Goal: Information Seeking & Learning: Check status

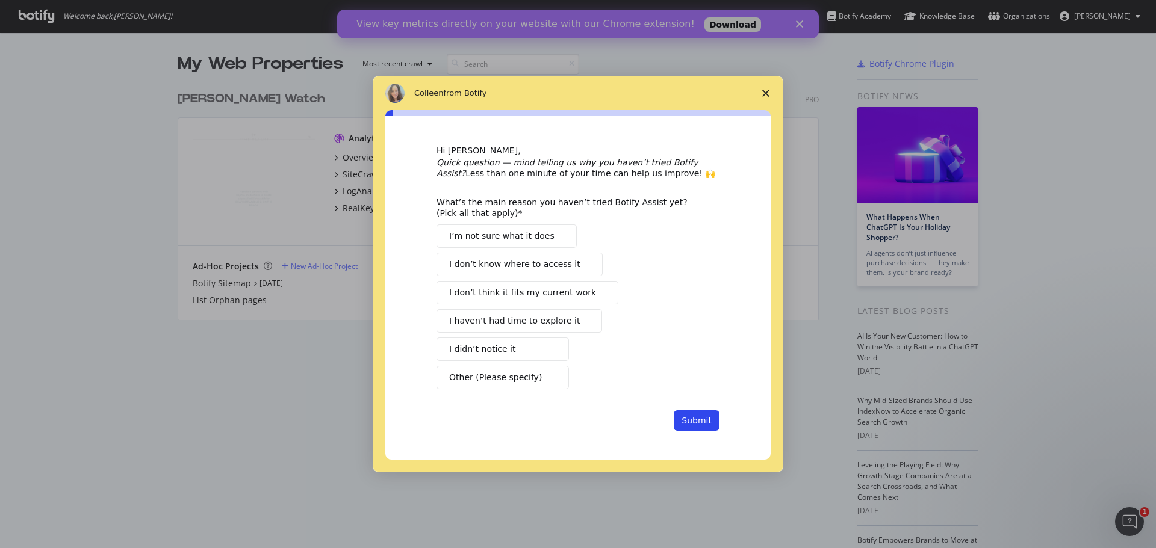
click at [782, 61] on div "Intercom messenger" at bounding box center [578, 274] width 1156 height 548
click at [769, 87] on span "Close survey" at bounding box center [766, 93] width 34 height 34
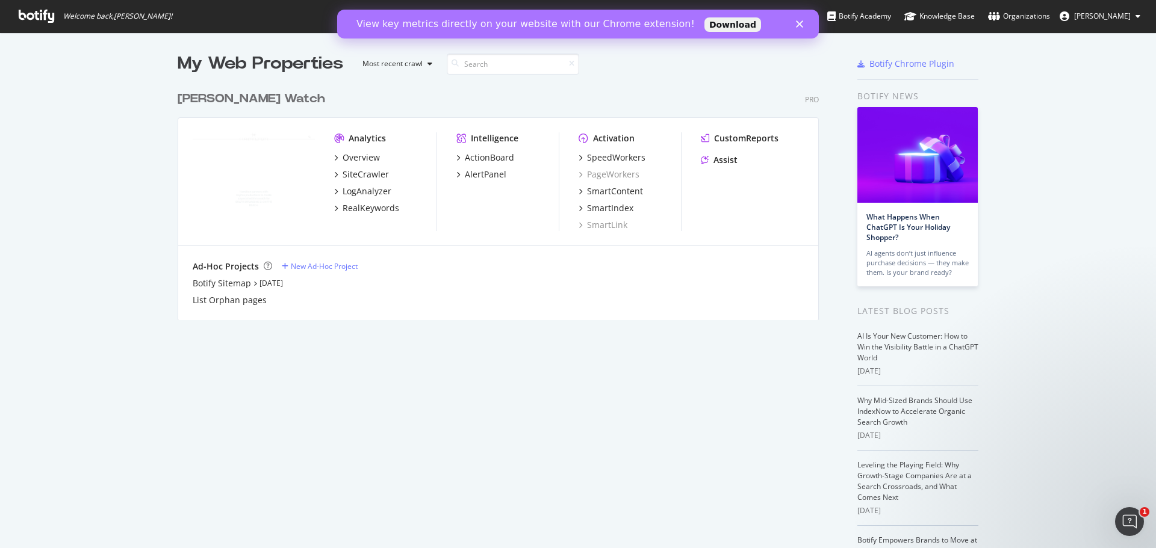
click at [1041, 102] on div "My Web Properties Most recent crawl [PERSON_NAME] Watch Pro Analytics Overview …" at bounding box center [578, 332] width 1156 height 601
click at [356, 159] on div "Overview" at bounding box center [360, 158] width 37 height 12
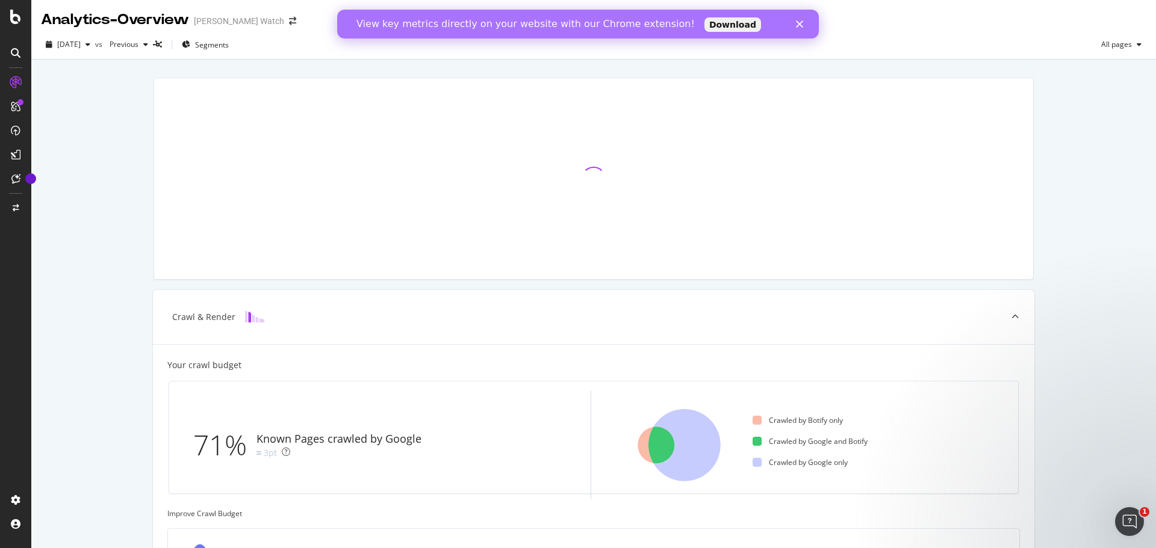
click at [804, 22] on div "Close" at bounding box center [802, 23] width 12 height 7
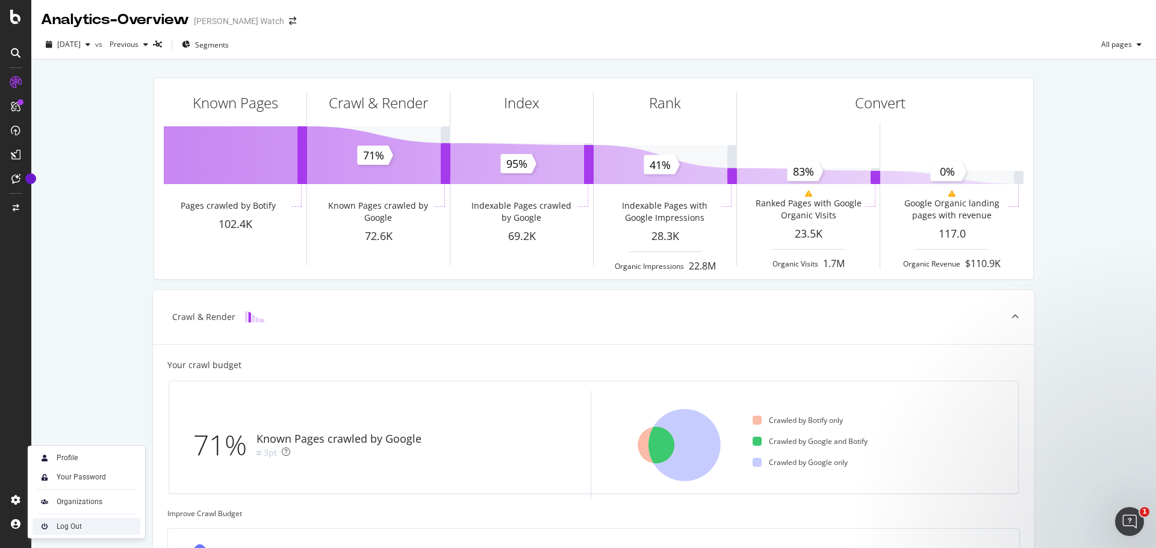
click at [72, 524] on div "Log Out" at bounding box center [69, 527] width 25 height 10
